Goal: Task Accomplishment & Management: Manage account settings

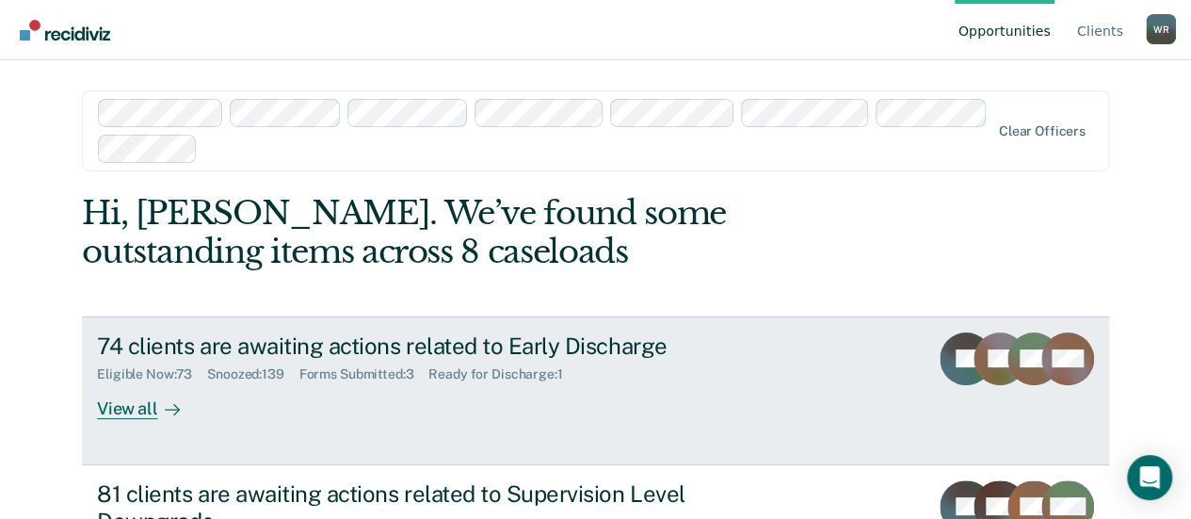
click at [113, 408] on div "View all" at bounding box center [149, 400] width 105 height 37
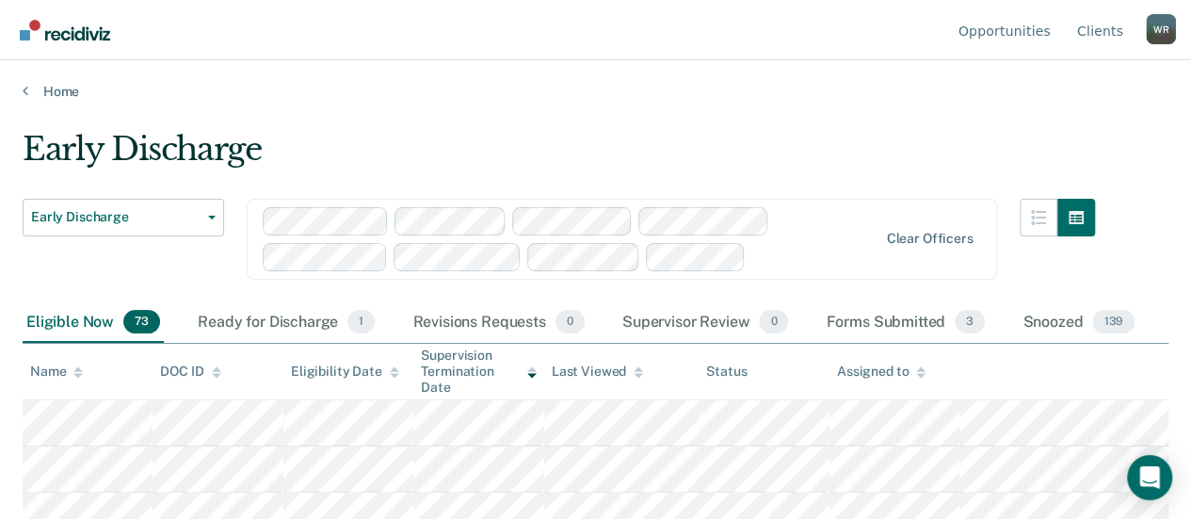
scroll to position [94, 0]
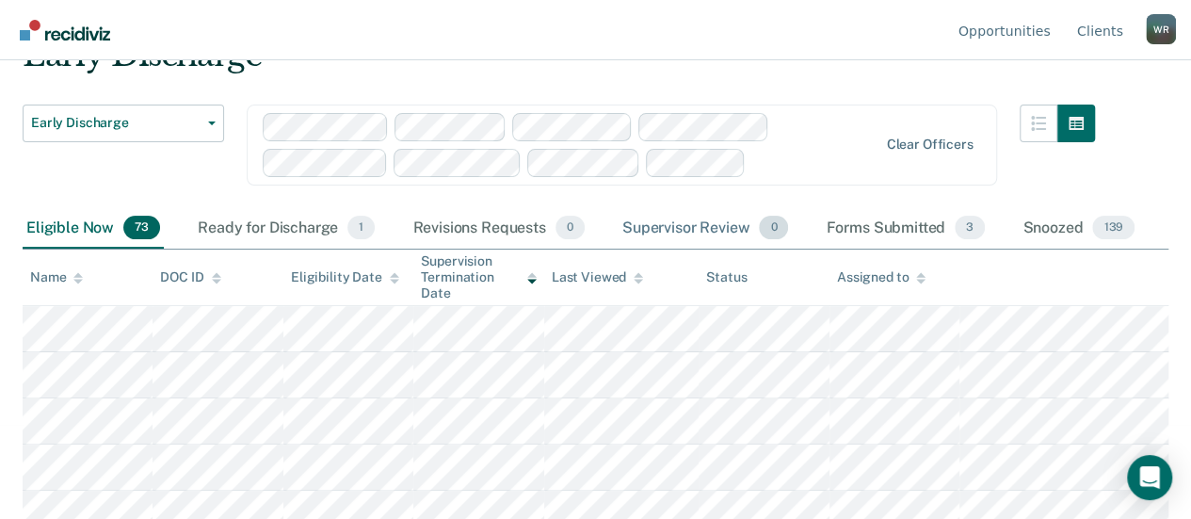
click at [678, 227] on div "Supervisor Review 0" at bounding box center [706, 228] width 174 height 41
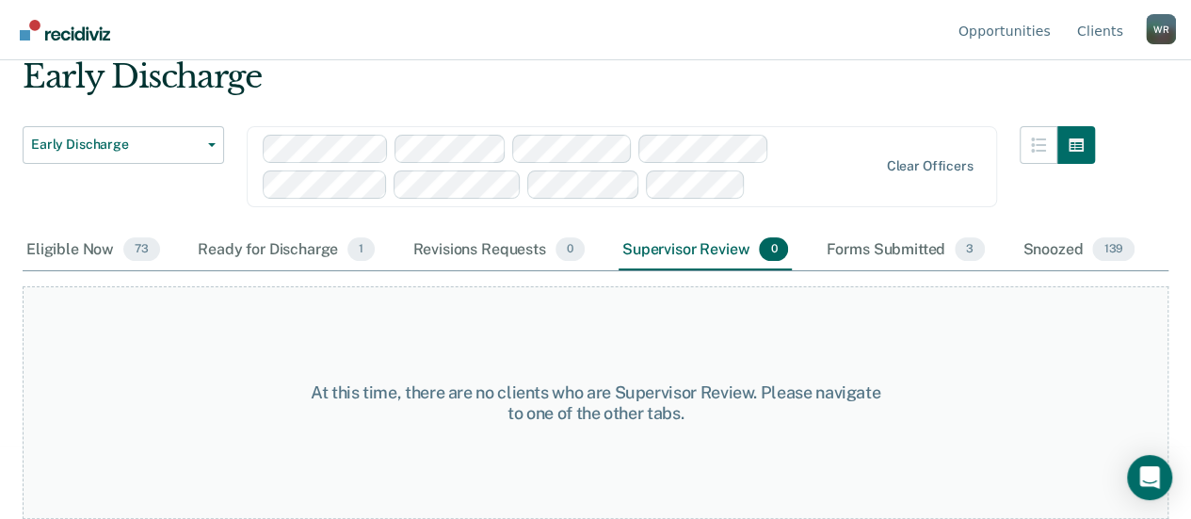
scroll to position [72, 0]
click at [317, 248] on div "Ready for Discharge 1" at bounding box center [286, 251] width 185 height 41
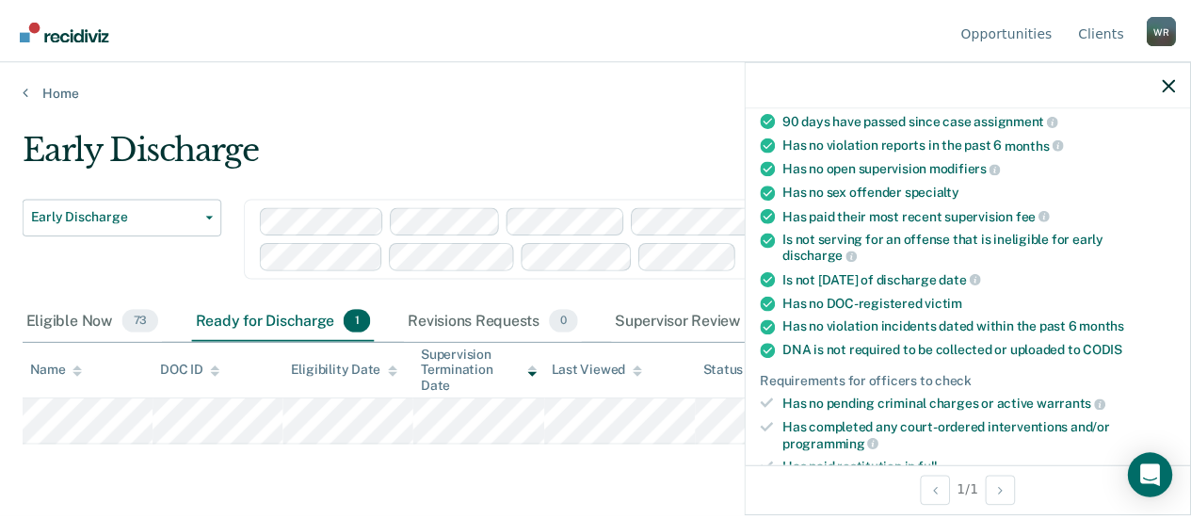
scroll to position [471, 0]
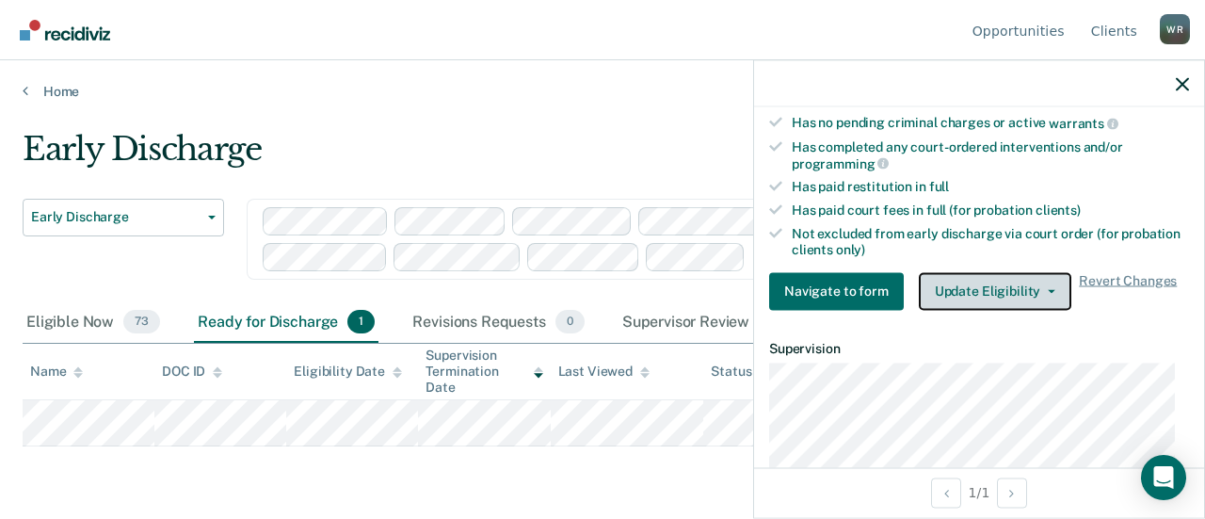
click at [1048, 278] on button "Update Eligibility" at bounding box center [995, 291] width 153 height 38
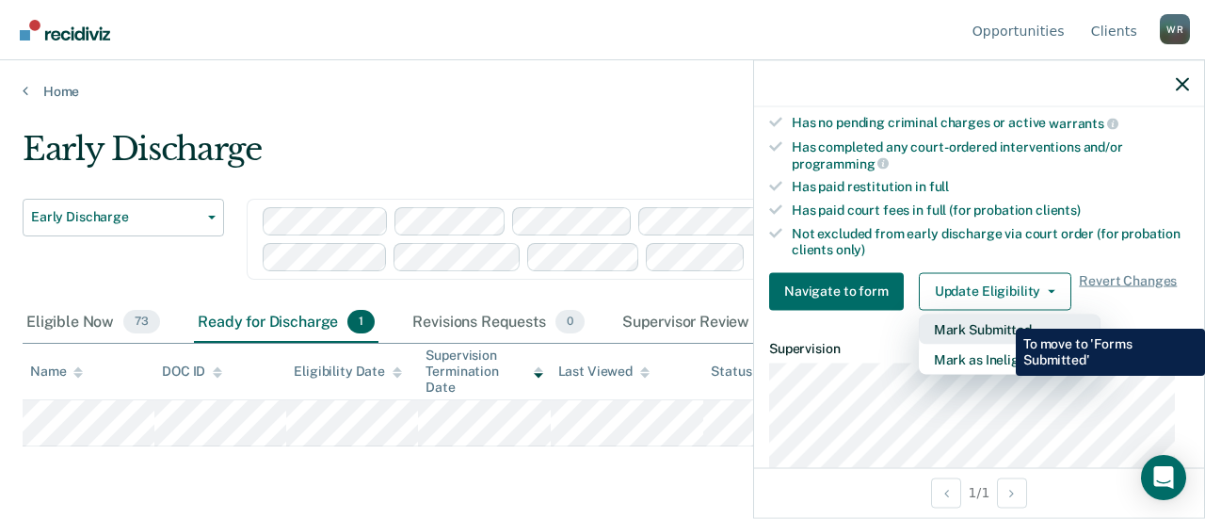
click at [1002, 314] on button "Mark Submitted" at bounding box center [1010, 329] width 182 height 30
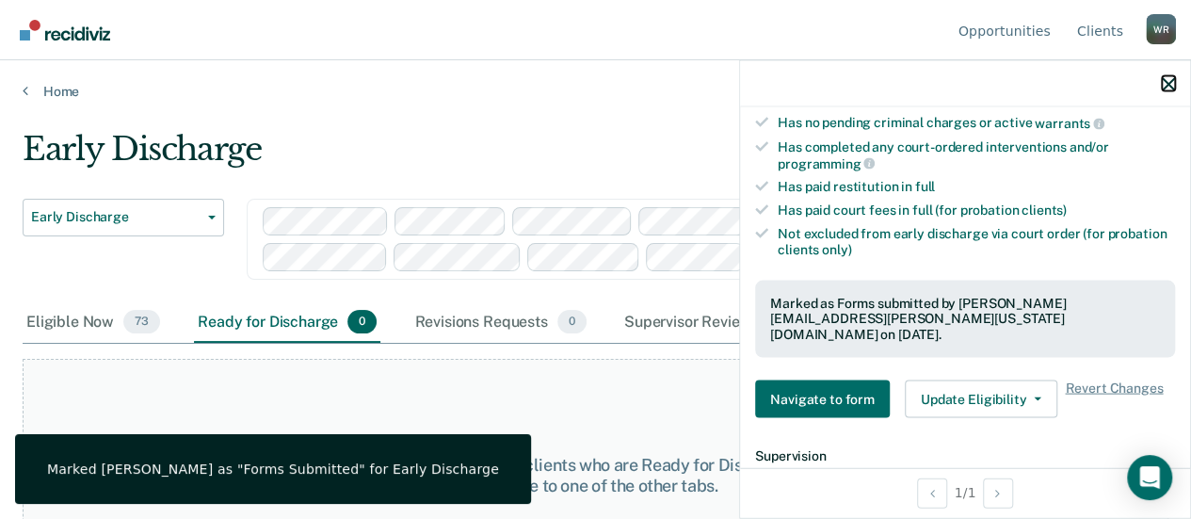
click at [1162, 80] on icon "button" at bounding box center [1168, 83] width 13 height 13
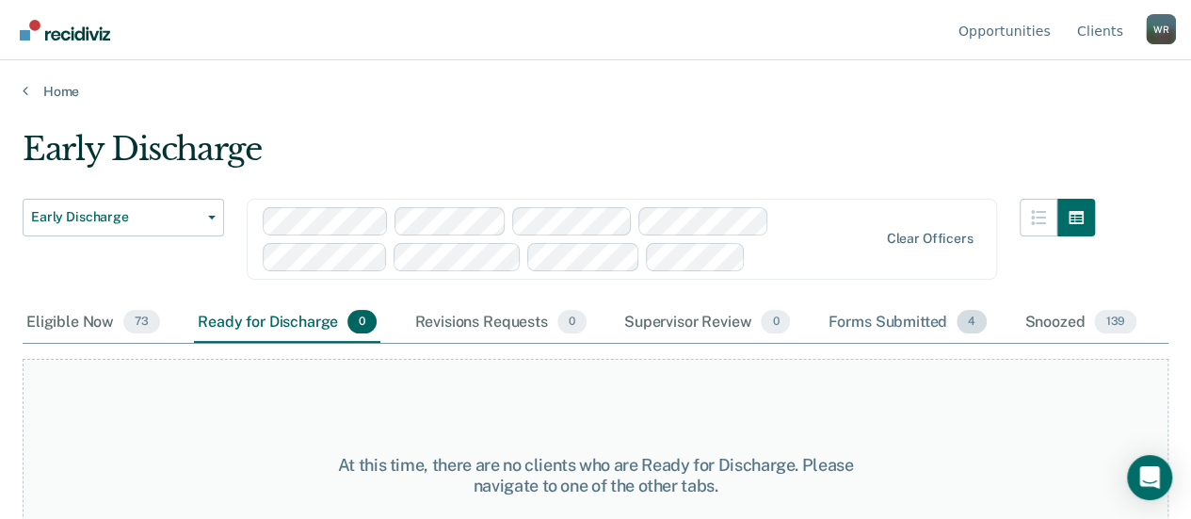
click at [923, 326] on div "Forms Submitted 4" at bounding box center [907, 322] width 167 height 41
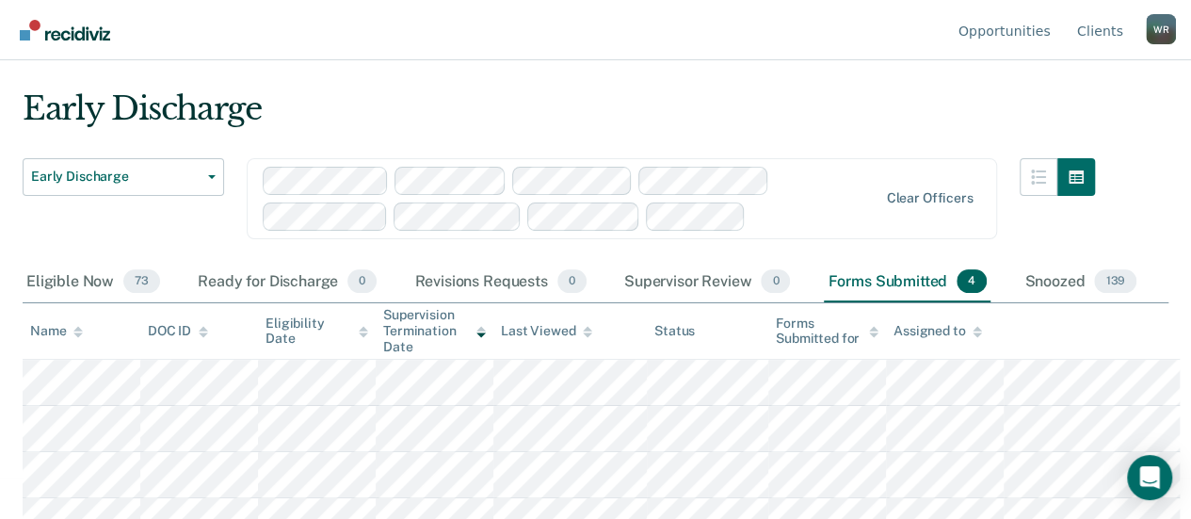
scroll to position [63, 0]
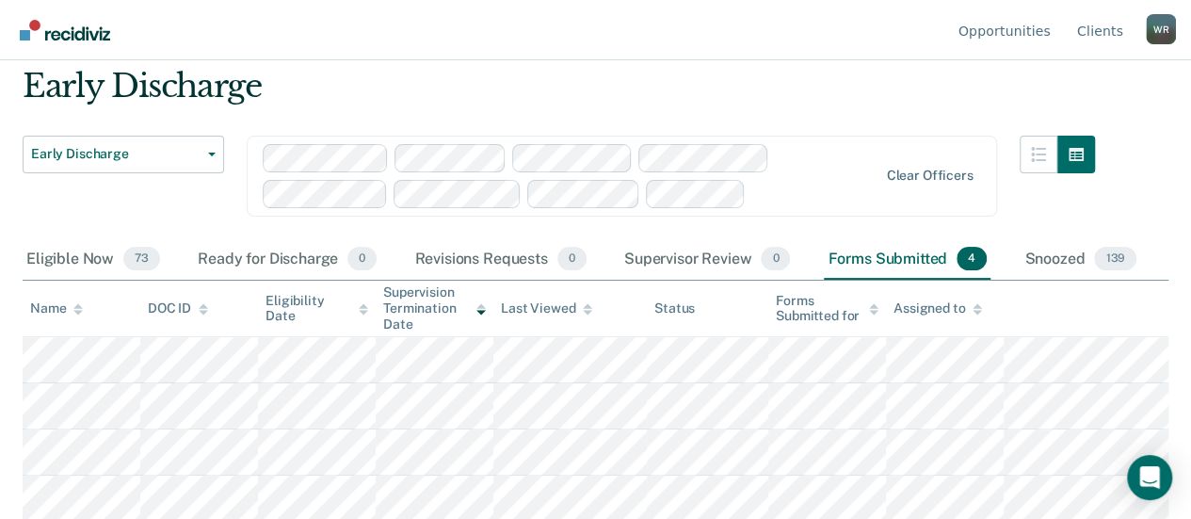
click at [872, 313] on icon at bounding box center [873, 309] width 9 height 12
click at [973, 310] on icon at bounding box center [977, 309] width 9 height 12
click at [805, 306] on div "Forms Submitted for" at bounding box center [827, 309] width 103 height 32
click at [309, 255] on div "Ready for Discharge 0" at bounding box center [287, 259] width 186 height 41
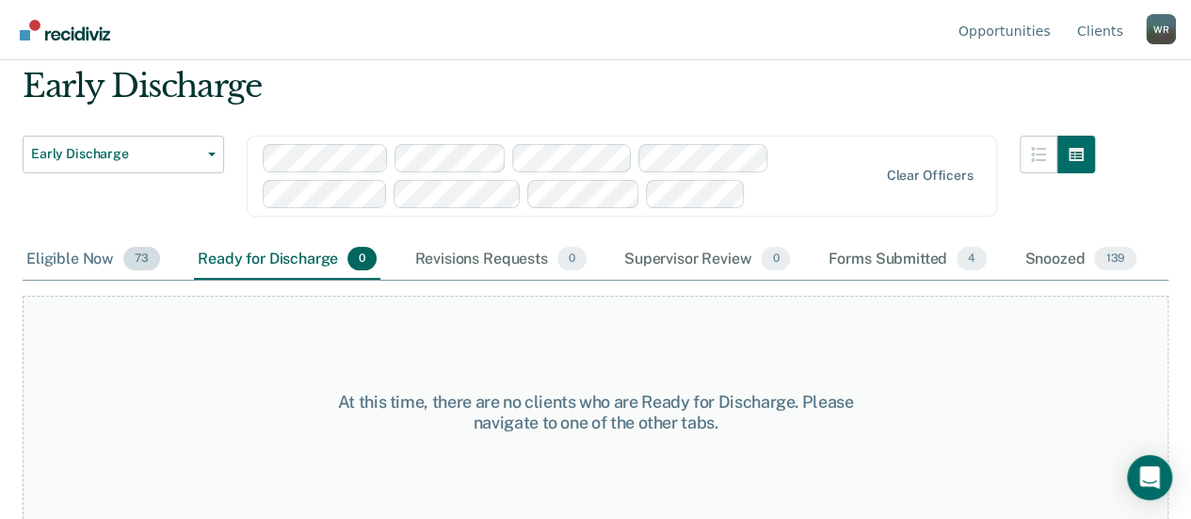
click at [77, 261] on div "Eligible Now 73" at bounding box center [93, 259] width 141 height 41
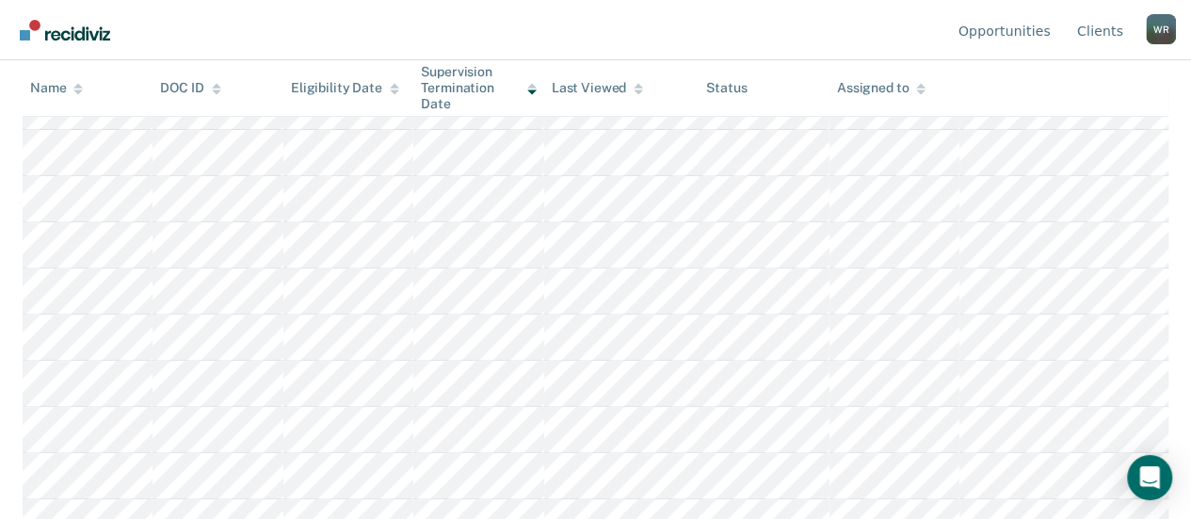
scroll to position [0, 0]
